Goal: Transaction & Acquisition: Purchase product/service

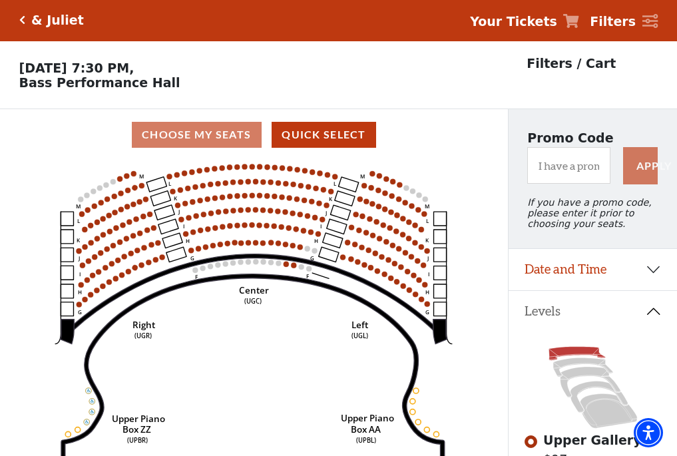
scroll to position [62, 0]
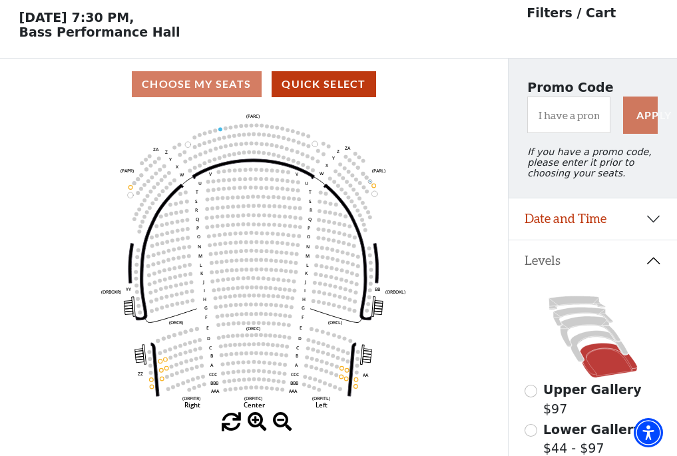
scroll to position [62, 0]
